Goal: Information Seeking & Learning: Learn about a topic

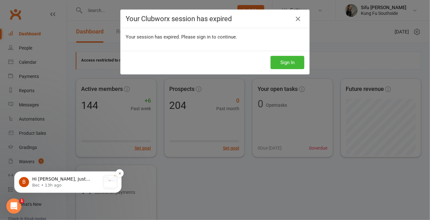
click at [41, 181] on p "Hi Dave, Just touching base in relation to your inquiry regarding SMS charges f…" at bounding box center [66, 179] width 68 height 6
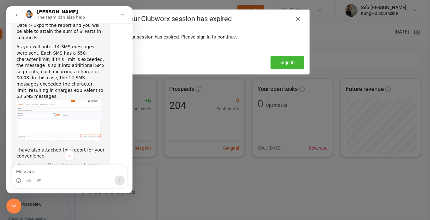
scroll to position [679, 0]
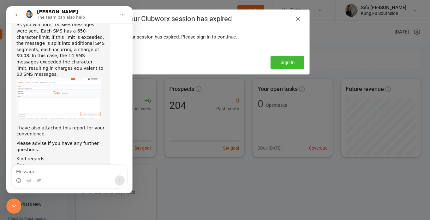
click at [60, 172] on div "cwx-sms-de...69976.xlsx" at bounding box center [50, 175] width 55 height 7
click at [16, 205] on icon "Close Intercom Messenger" at bounding box center [14, 206] width 8 height 8
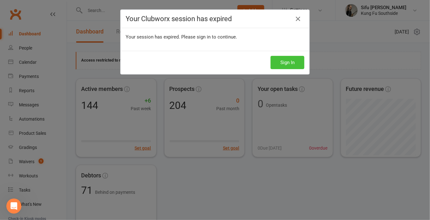
click at [285, 57] on button "Sign In" at bounding box center [287, 62] width 34 height 13
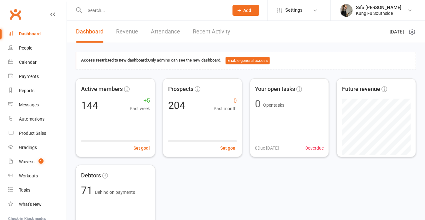
click at [131, 32] on link "Revenue" at bounding box center [127, 32] width 22 height 22
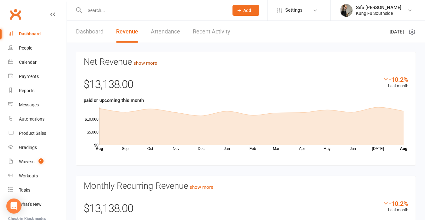
click at [152, 63] on link "show more" at bounding box center [145, 63] width 24 height 6
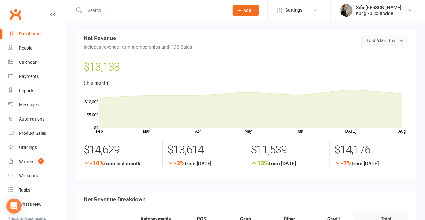
click at [375, 44] on button "Last 6 Months" at bounding box center [384, 40] width 47 height 11
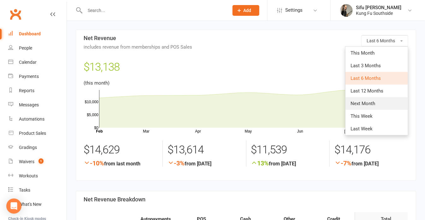
click at [366, 101] on span "Next Month" at bounding box center [363, 104] width 25 height 6
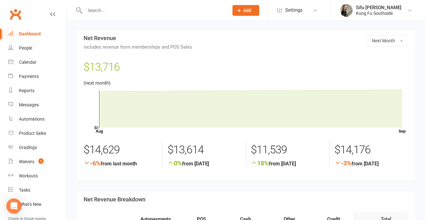
click at [10, 33] on icon at bounding box center [10, 33] width 5 height 5
